Goal: Task Accomplishment & Management: Manage account settings

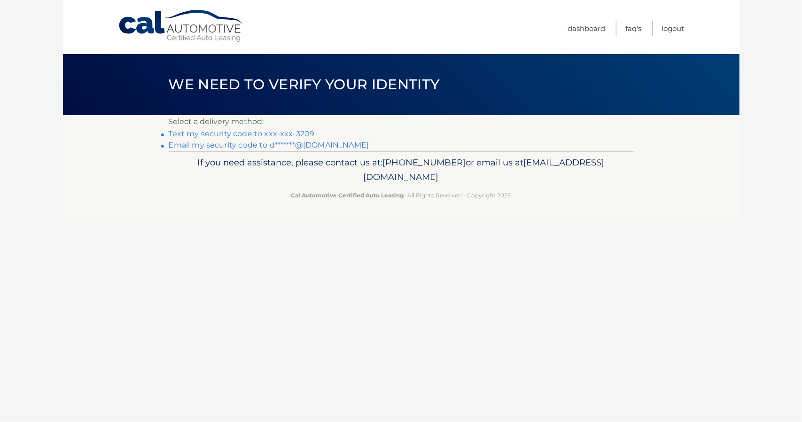
click at [233, 134] on link "Text my security code to xxx-xxx-3209" at bounding box center [242, 133] width 146 height 9
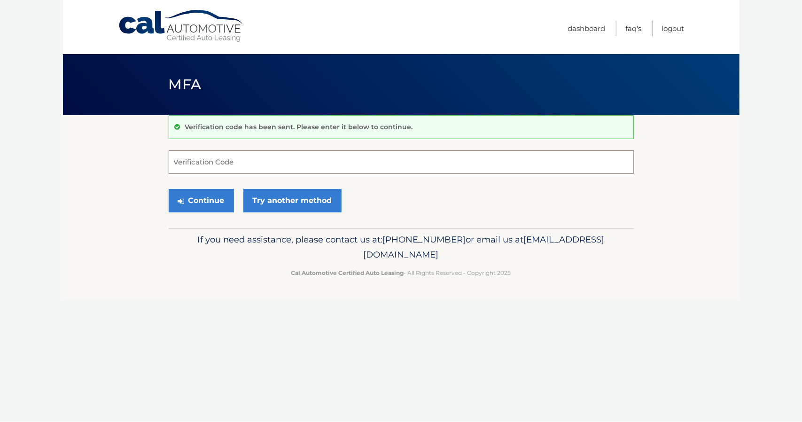
click at [233, 161] on input "Verification Code" at bounding box center [401, 162] width 465 height 24
type input "178911"
click at [211, 197] on button "Continue" at bounding box center [201, 201] width 65 height 24
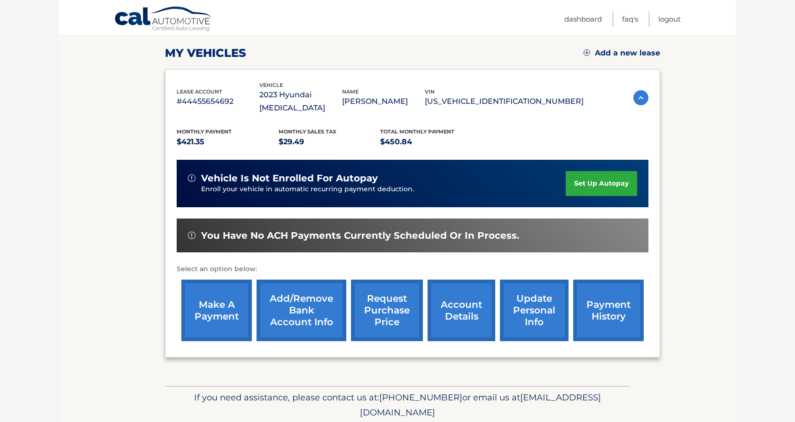
scroll to position [126, 0]
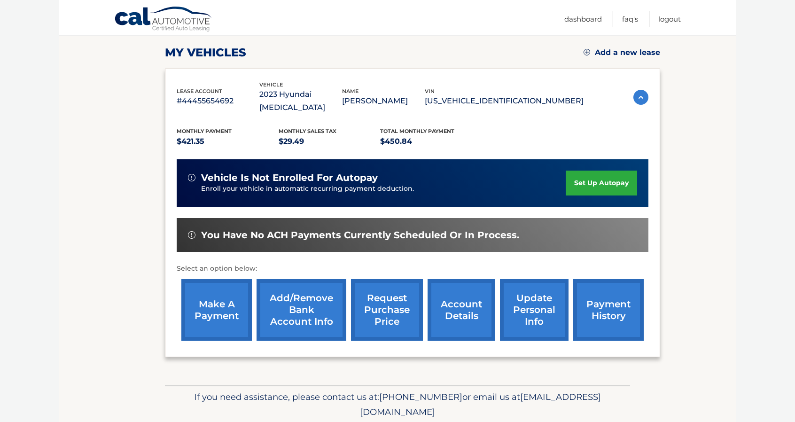
click at [204, 285] on link "make a payment" at bounding box center [216, 310] width 71 height 62
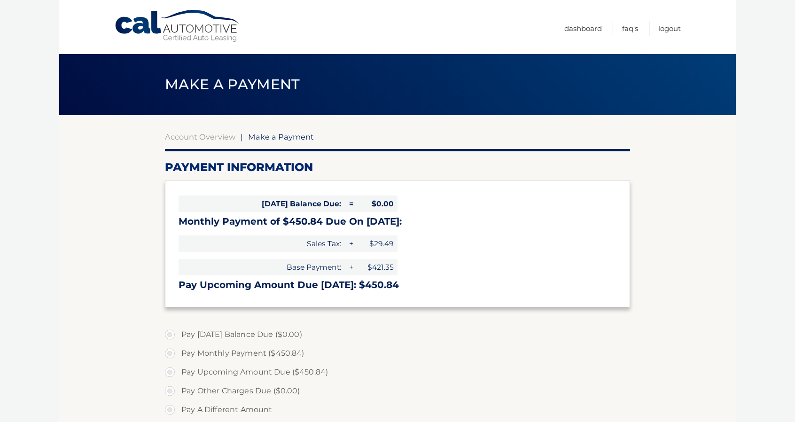
select select "NmJjZTFmNjAtNGVjZS00YmQzLWI2YzEtODJkMTg4ODhhZDkz"
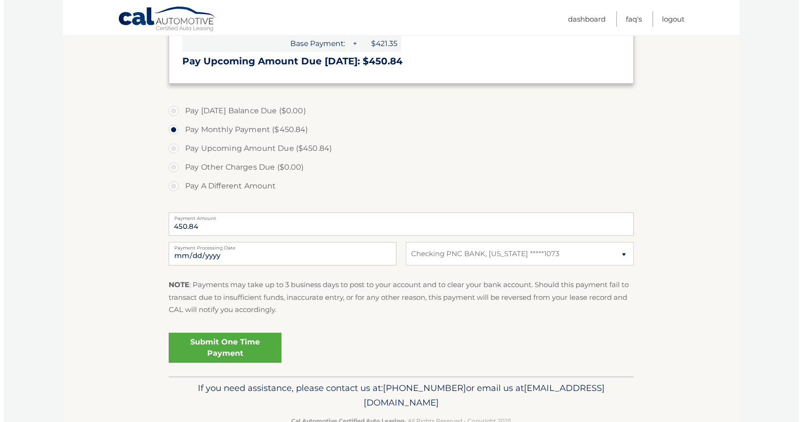
scroll to position [231, 0]
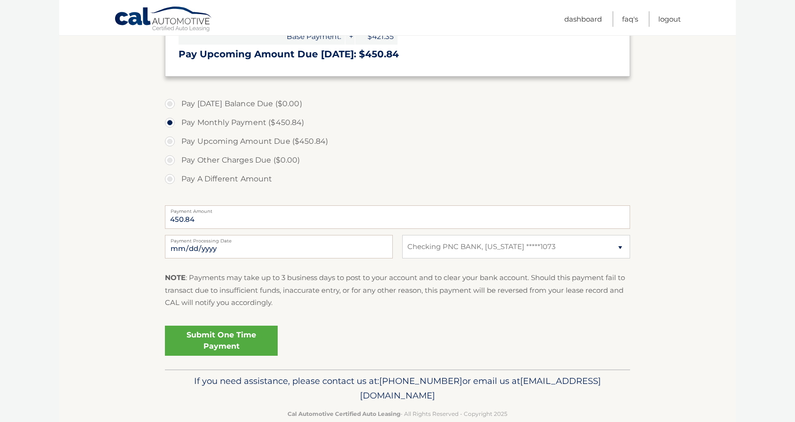
click at [239, 330] on link "Submit One Time Payment" at bounding box center [221, 341] width 113 height 30
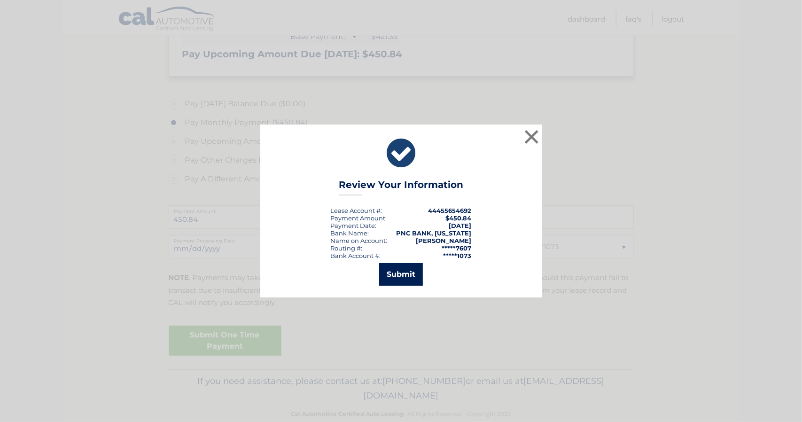
click at [395, 275] on button "Submit" at bounding box center [401, 274] width 44 height 23
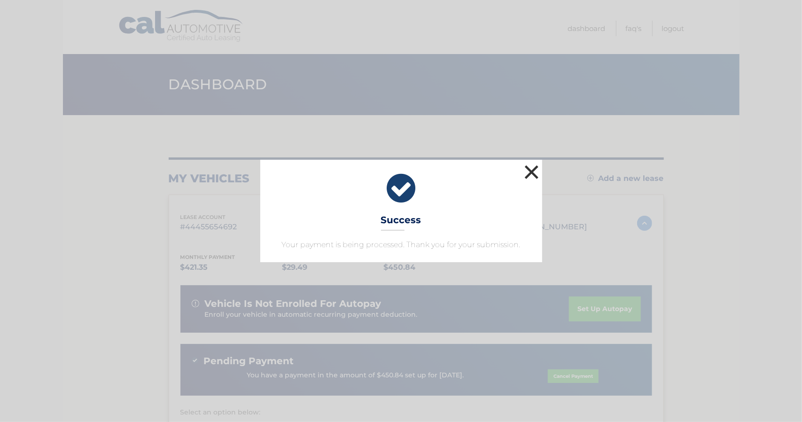
click at [530, 170] on button "×" at bounding box center [532, 172] width 19 height 19
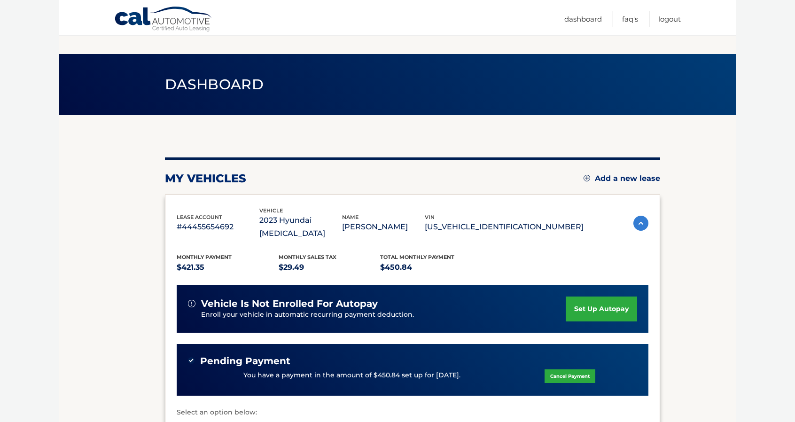
scroll to position [165, 0]
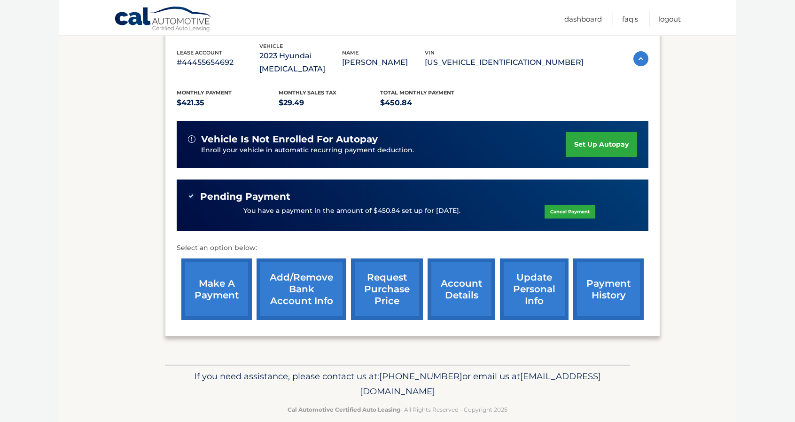
click at [384, 263] on link "request purchase price" at bounding box center [387, 290] width 72 height 62
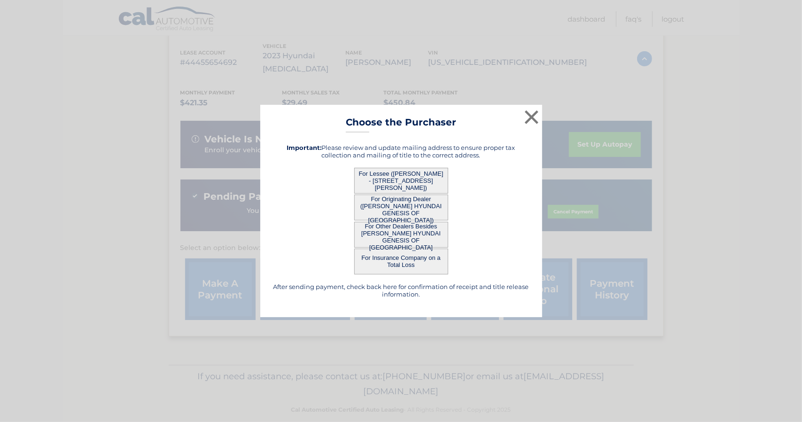
click at [398, 209] on button "For Originating Dealer ([PERSON_NAME] HYUNDAI GENESIS OF [GEOGRAPHIC_DATA])" at bounding box center [401, 208] width 94 height 26
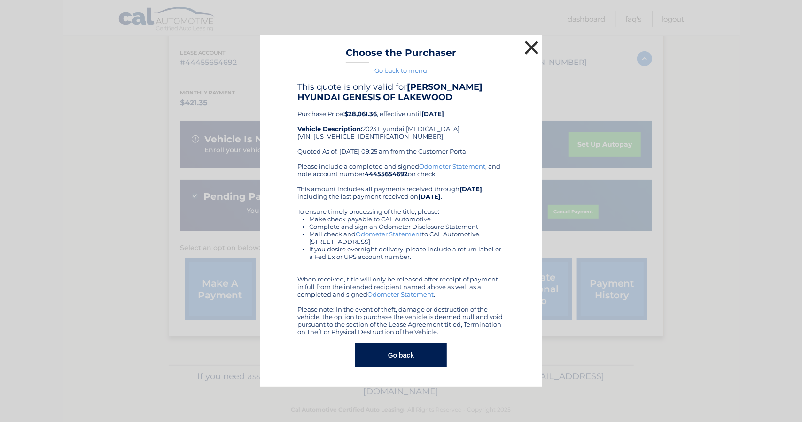
click at [532, 47] on button "×" at bounding box center [532, 47] width 19 height 19
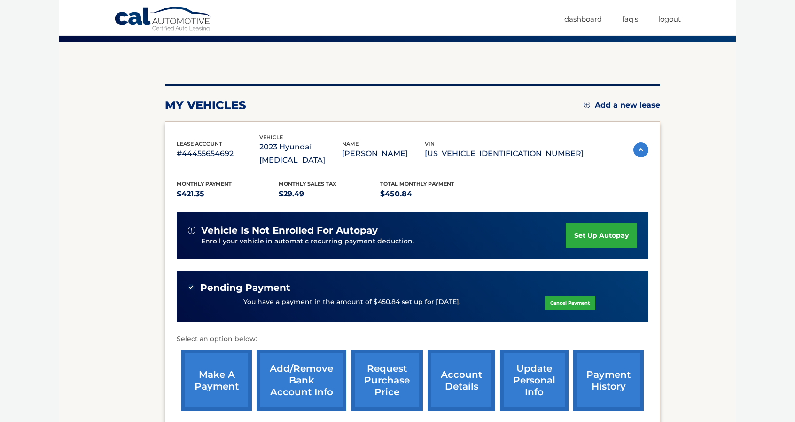
scroll to position [71, 0]
